Goal: Information Seeking & Learning: Learn about a topic

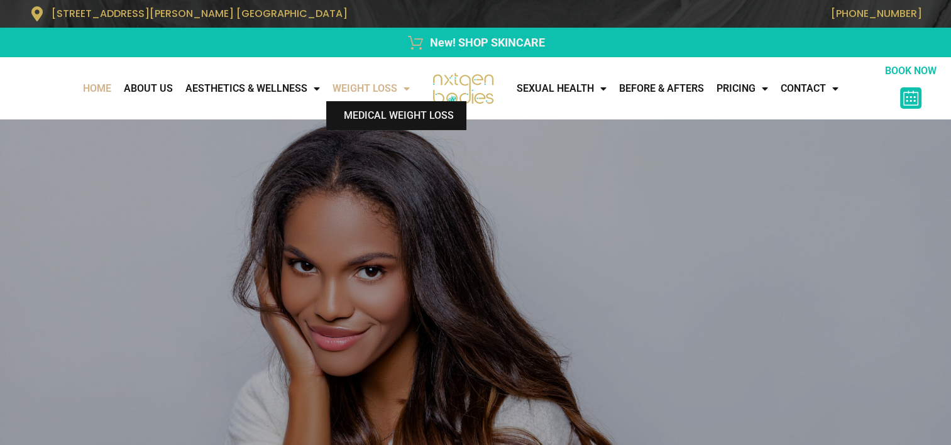
click at [401, 113] on link "Medical Weight Loss" at bounding box center [396, 115] width 140 height 29
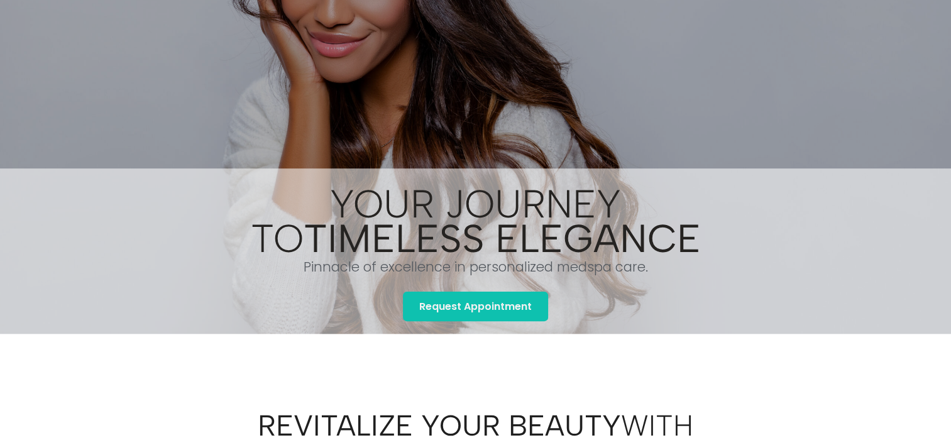
scroll to position [377, 0]
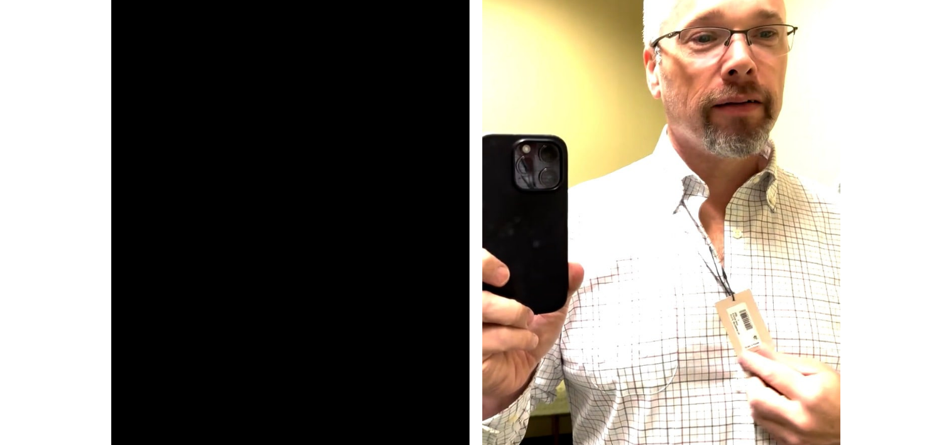
scroll to position [1824, 0]
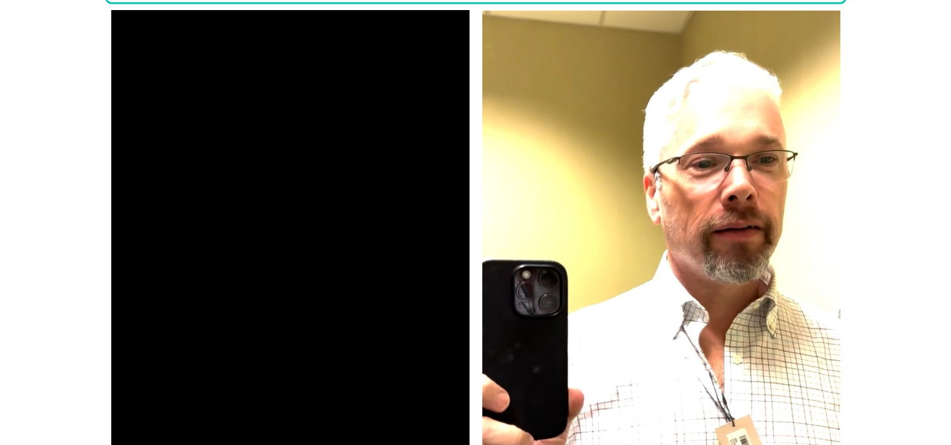
click at [678, 249] on video at bounding box center [661, 328] width 358 height 637
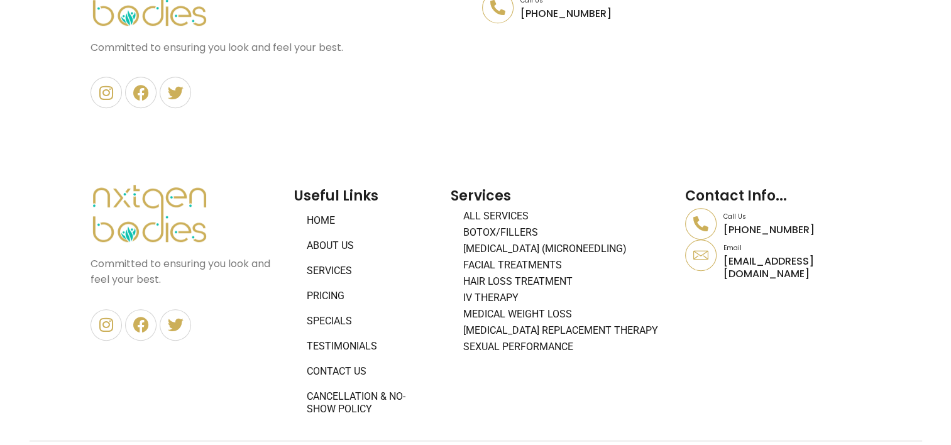
scroll to position [5567, 0]
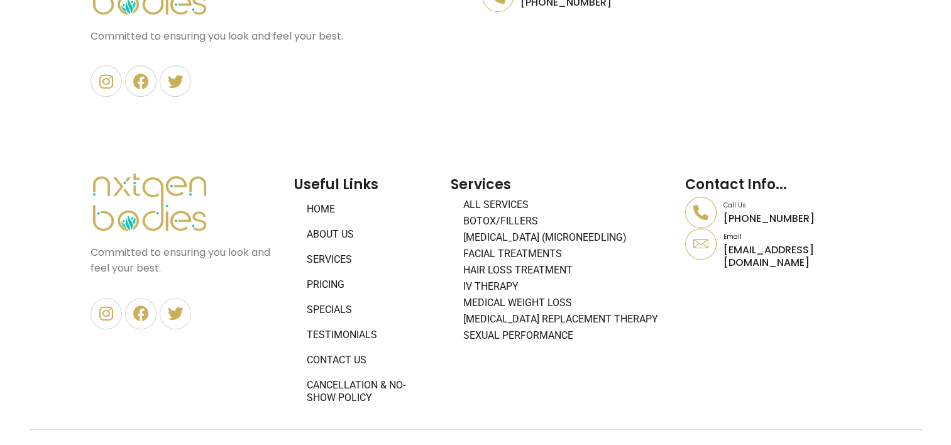
click at [482, 295] on link "Medical Weight Loss" at bounding box center [562, 303] width 223 height 16
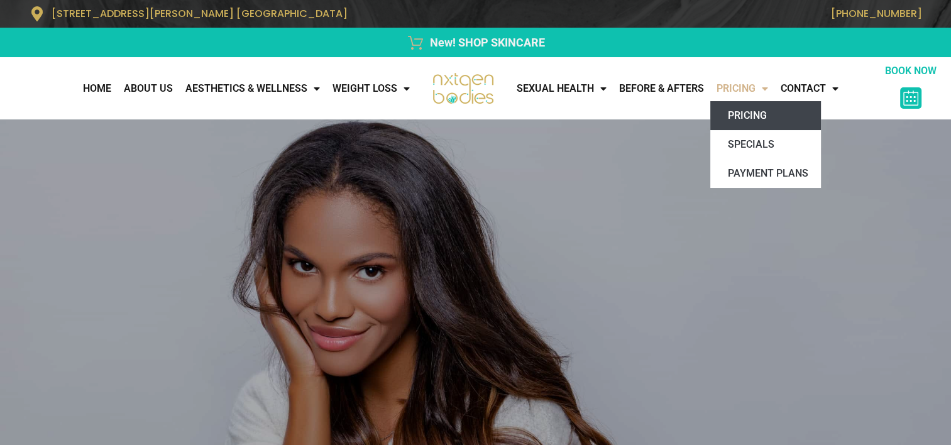
click at [741, 112] on link "Pricing" at bounding box center [766, 115] width 111 height 29
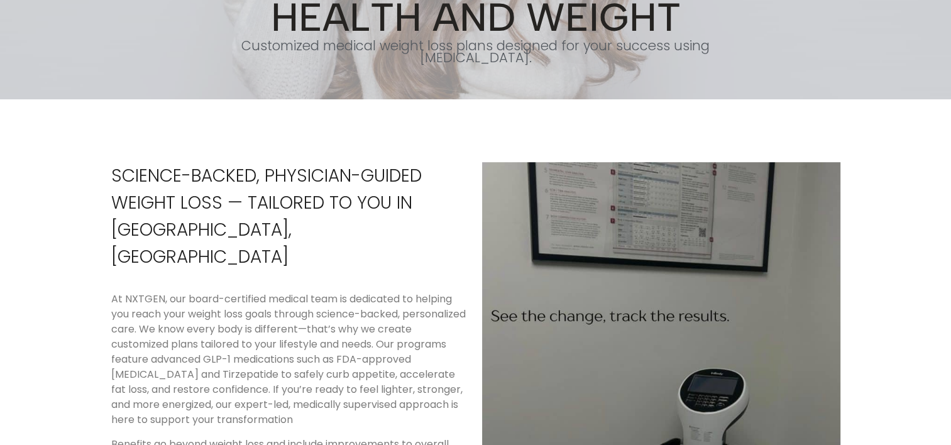
scroll to position [566, 0]
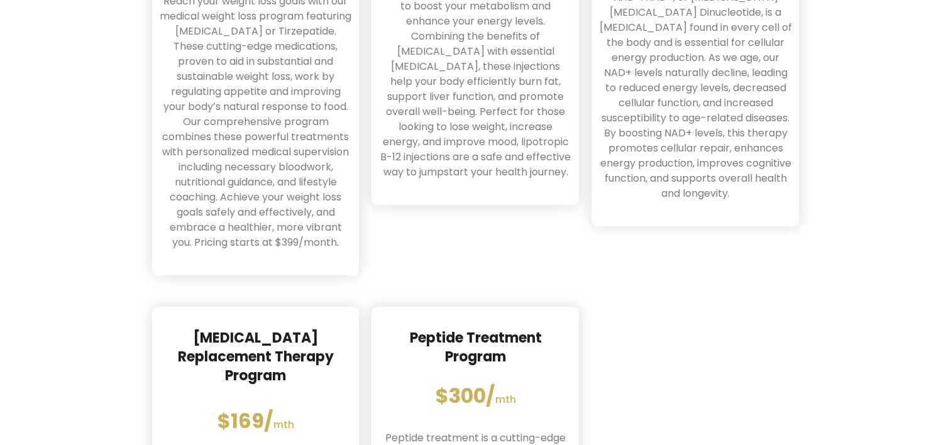
scroll to position [880, 0]
